Goal: Communication & Community: Share content

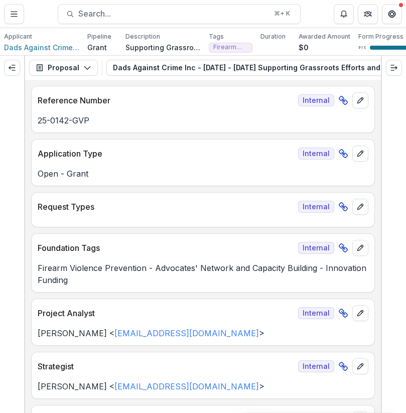
scroll to position [2484, 0]
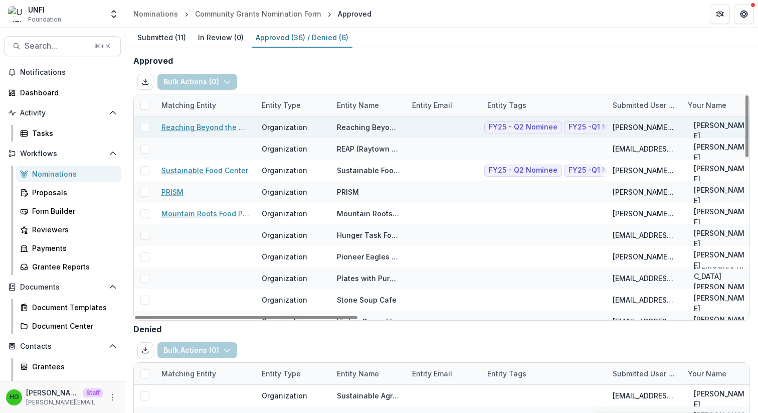
click at [144, 127] on span at bounding box center [144, 127] width 9 height 9
click at [199, 78] on button "Bulk Actions ( 1 )" at bounding box center [196, 82] width 78 height 16
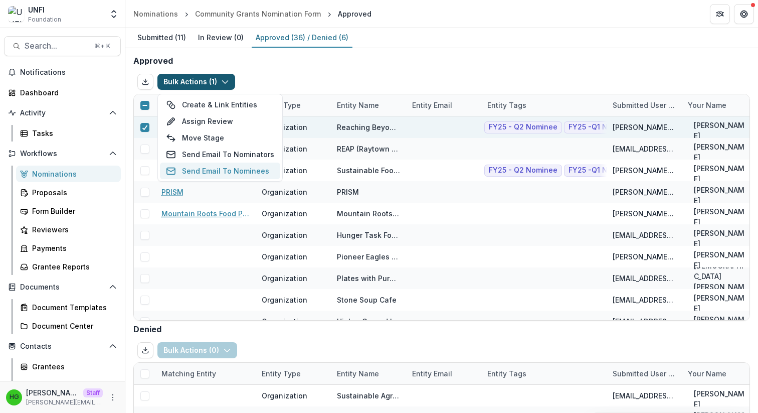
click at [202, 170] on button "Send Email To Nominees" at bounding box center [220, 170] width 120 height 17
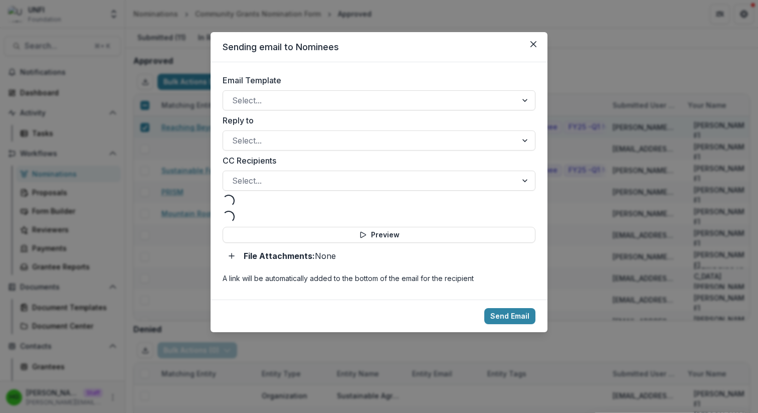
click at [312, 111] on div "Email Template Select... Reply to Select... CC Recipients Select... Loading... …" at bounding box center [379, 180] width 313 height 213
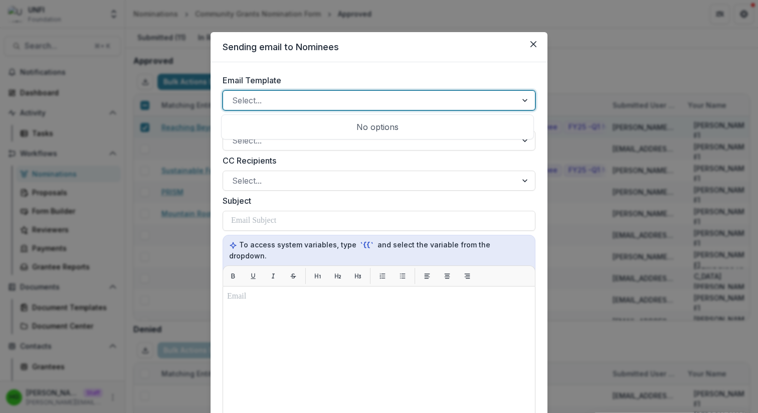
click at [325, 100] on div at bounding box center [370, 100] width 276 height 14
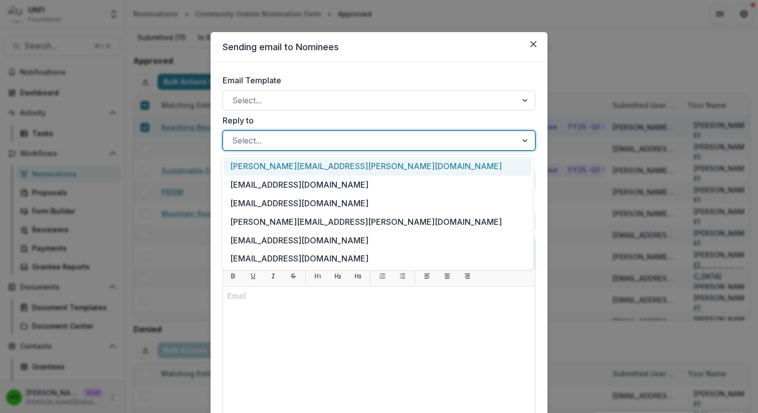
click at [353, 149] on div "Select..." at bounding box center [379, 140] width 313 height 20
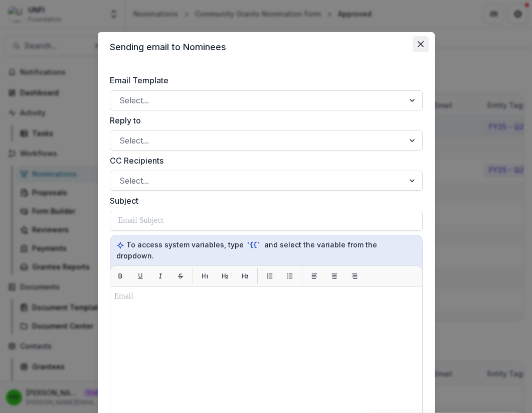
click at [422, 44] on button "Close" at bounding box center [421, 44] width 16 height 16
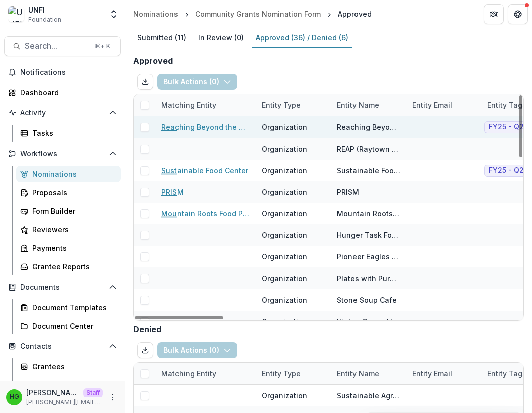
click at [140, 127] on span at bounding box center [144, 127] width 9 height 9
click at [204, 77] on button "Bulk Actions ( 1 )" at bounding box center [196, 82] width 78 height 16
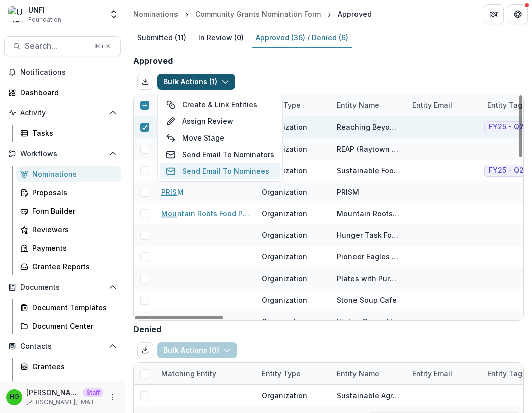
click at [206, 167] on button "Send Email To Nominees" at bounding box center [220, 170] width 120 height 17
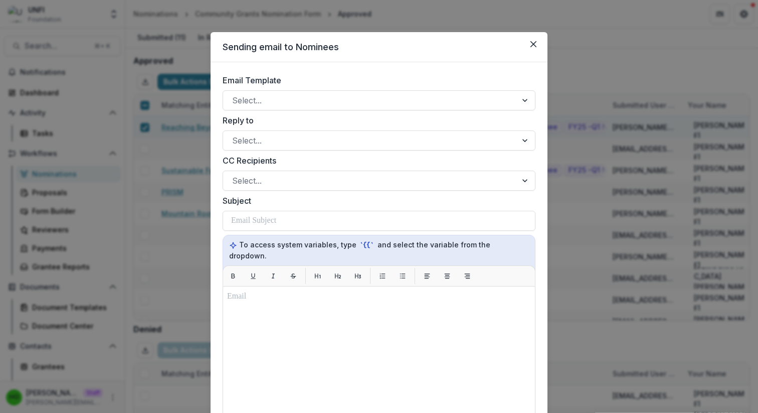
click at [532, 45] on header "Sending email to Nominees" at bounding box center [379, 47] width 337 height 30
click at [532, 45] on button "Close" at bounding box center [534, 44] width 16 height 16
